Goal: Complete application form

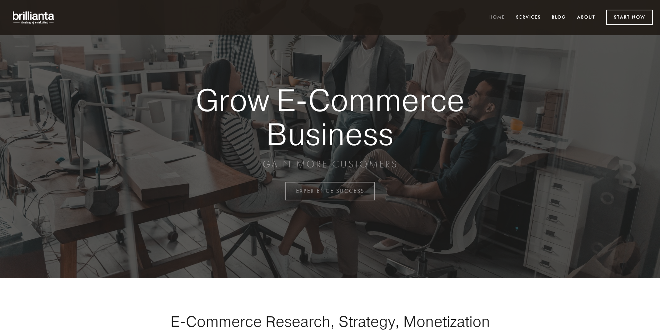
scroll to position [1873, 0]
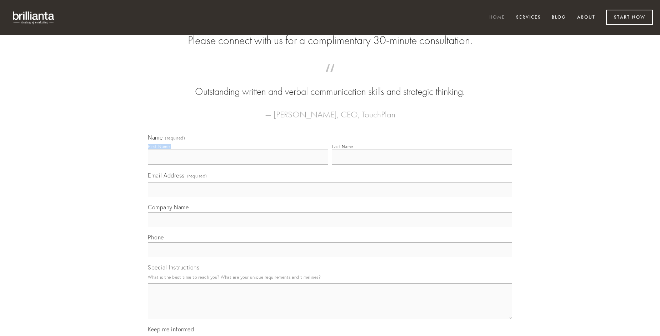
type input "[PERSON_NAME]"
click at [422, 164] on input "Last Name" at bounding box center [422, 156] width 180 height 15
type input "[PERSON_NAME]"
click at [330, 197] on input "Email Address (required)" at bounding box center [330, 189] width 365 height 15
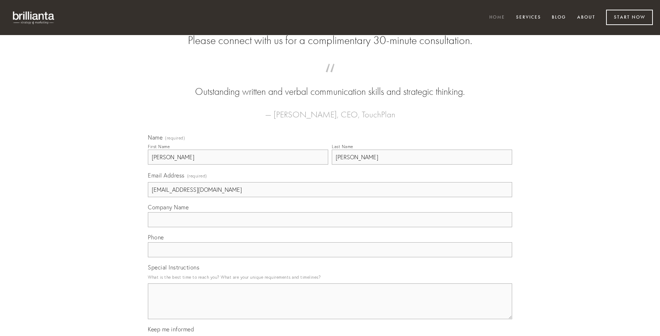
type input "[EMAIL_ADDRESS][DOMAIN_NAME]"
click at [330, 227] on input "Company Name" at bounding box center [330, 219] width 365 height 15
type input "cotidie"
click at [330, 257] on input "text" at bounding box center [330, 249] width 365 height 15
click at [330, 307] on textarea "Special Instructions" at bounding box center [330, 301] width 365 height 36
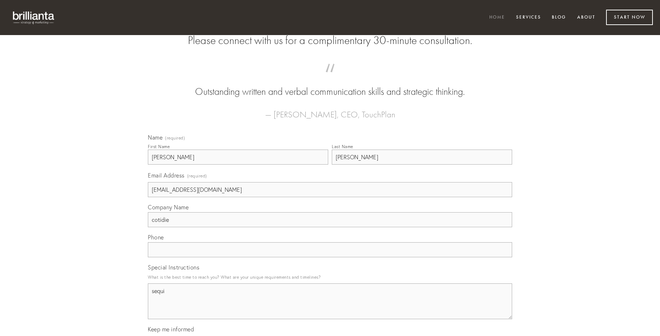
type textarea "sequi"
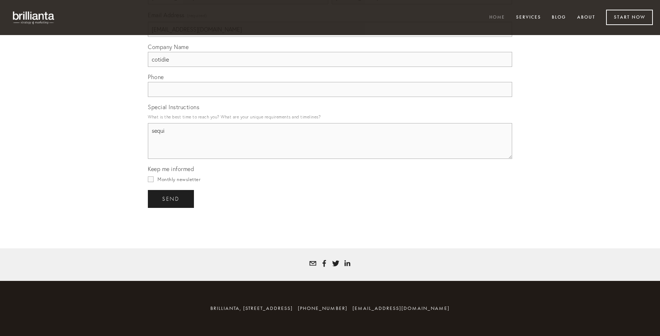
click at [172, 198] on span "send" at bounding box center [171, 198] width 18 height 6
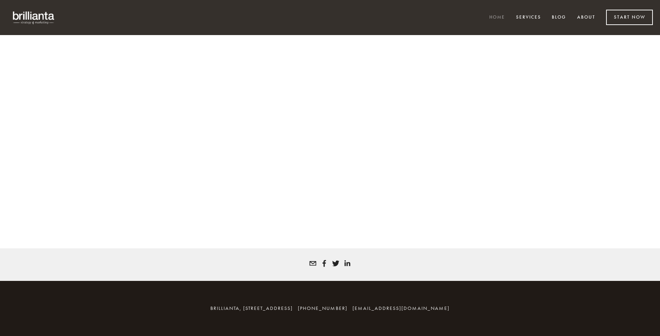
scroll to position [1864, 0]
